Goal: Find specific page/section: Find specific page/section

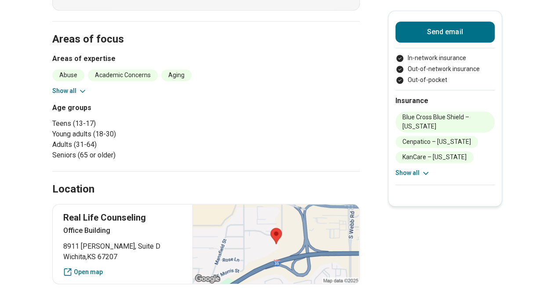
scroll to position [334, 0]
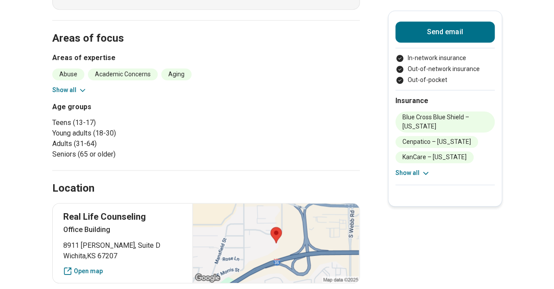
click at [87, 88] on icon at bounding box center [82, 90] width 9 height 9
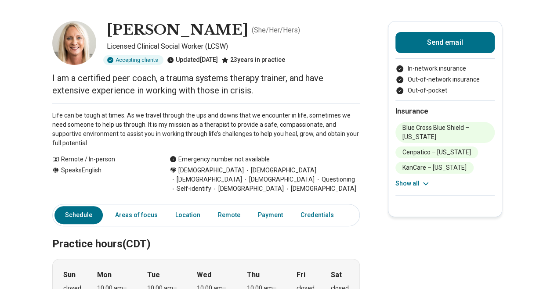
scroll to position [28, 0]
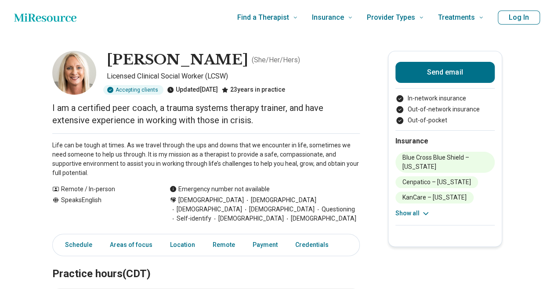
click at [175, 199] on icon at bounding box center [172, 200] width 5 height 5
click at [136, 247] on link "Areas of focus" at bounding box center [131, 245] width 53 height 18
